Goal: Information Seeking & Learning: Compare options

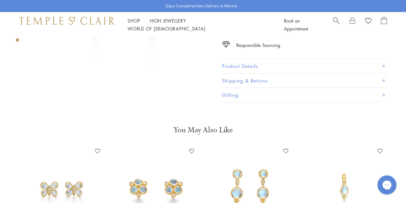
scroll to position [181, 0]
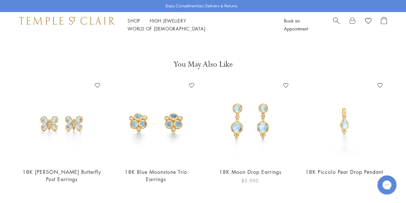
click at [260, 125] on img at bounding box center [249, 121] width 81 height 81
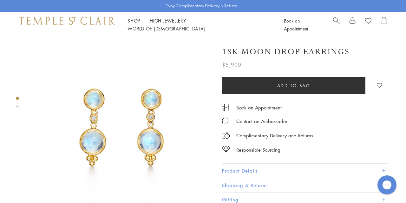
click at [18, 107] on div "Product gallery navigation" at bounding box center [17, 106] width 3 height 3
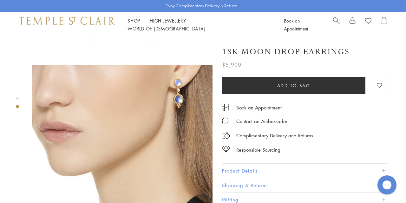
scroll to position [144, 0]
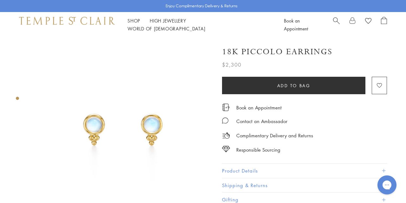
click at [155, 117] on img at bounding box center [122, 127] width 181 height 181
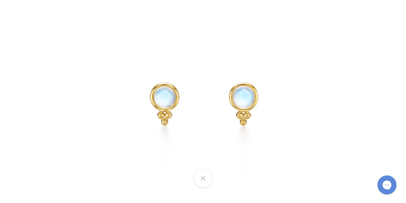
click at [201, 176] on button at bounding box center [202, 178] width 17 height 17
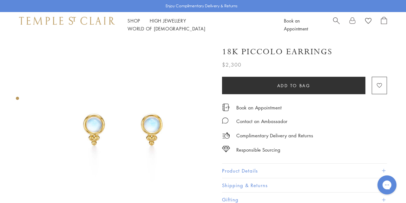
click at [246, 166] on button "Product Details" at bounding box center [304, 171] width 165 height 14
